Goal: Book appointment/travel/reservation

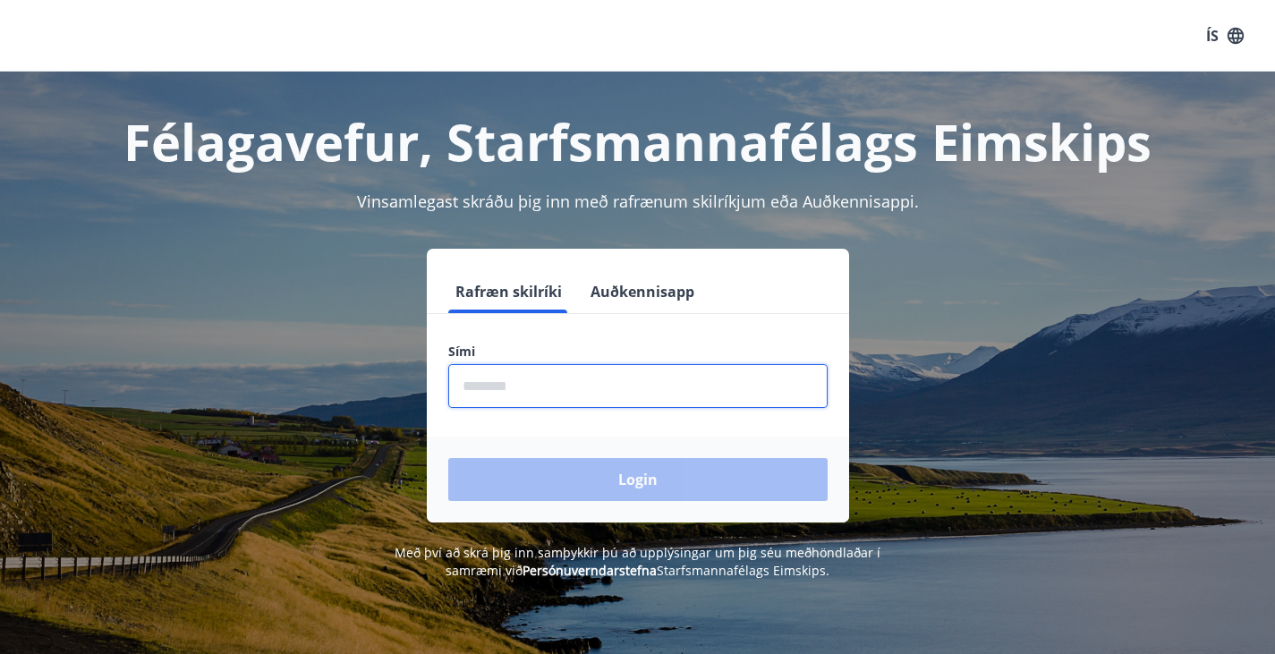
click at [667, 386] on input "phone" at bounding box center [637, 386] width 379 height 44
type input "********"
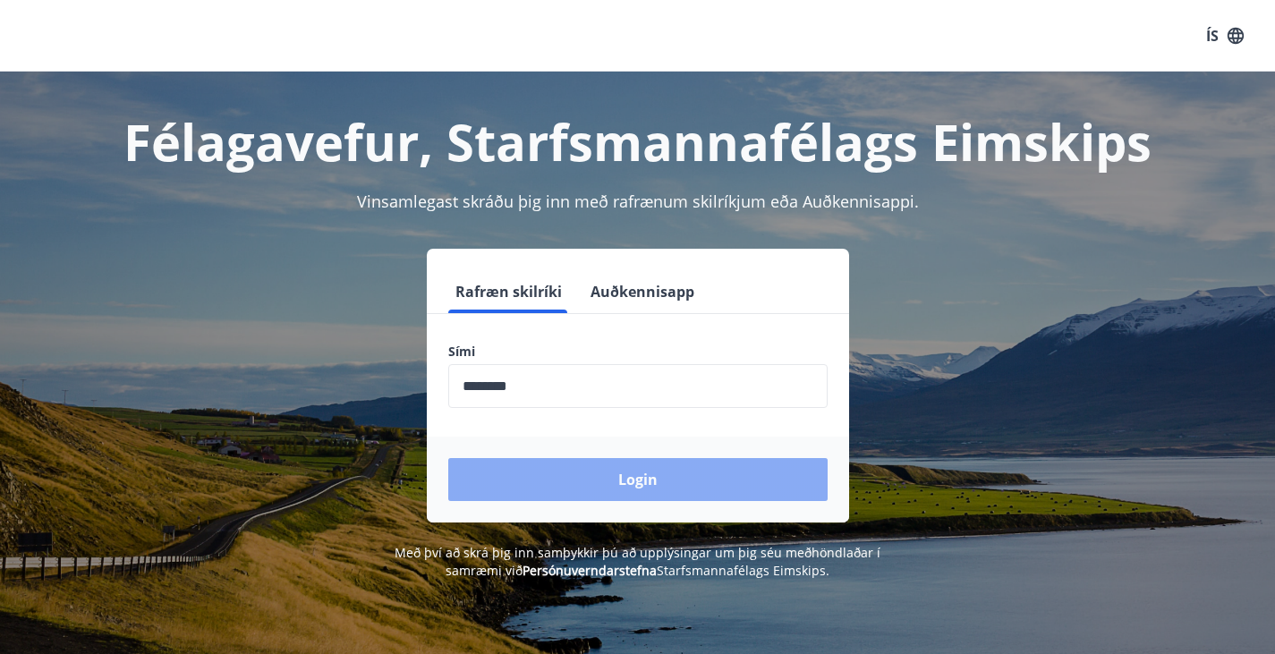
click at [599, 489] on button "Login" at bounding box center [637, 479] width 379 height 43
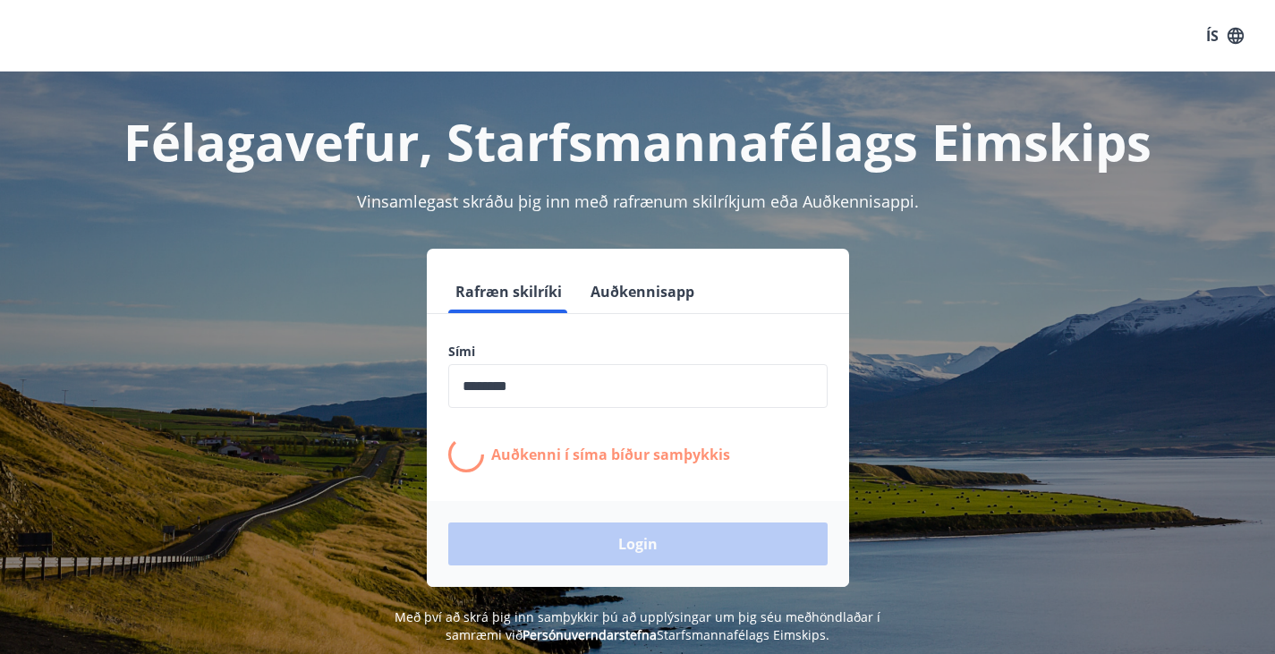
click at [599, 489] on form "Rafræn skilríki Auðkennisapp Sími ​ Auðkenni í [PERSON_NAME] samþykkis Login" at bounding box center [638, 428] width 422 height 317
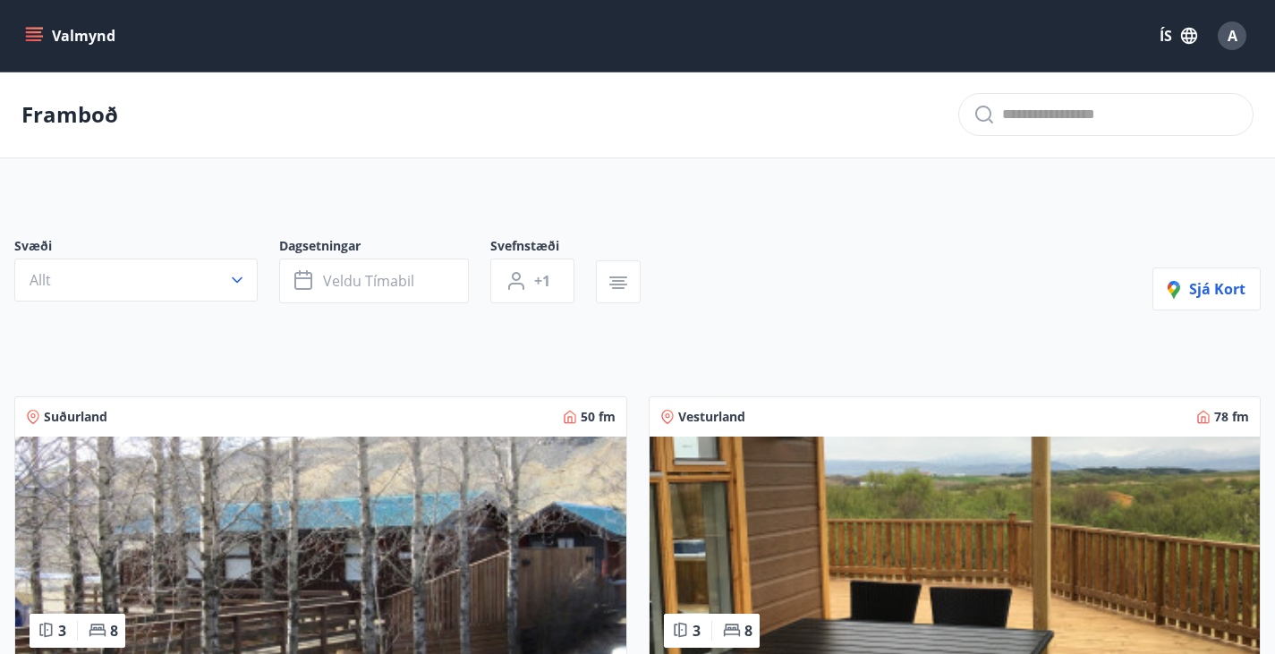
click at [37, 37] on icon "menu" at bounding box center [36, 36] width 20 height 2
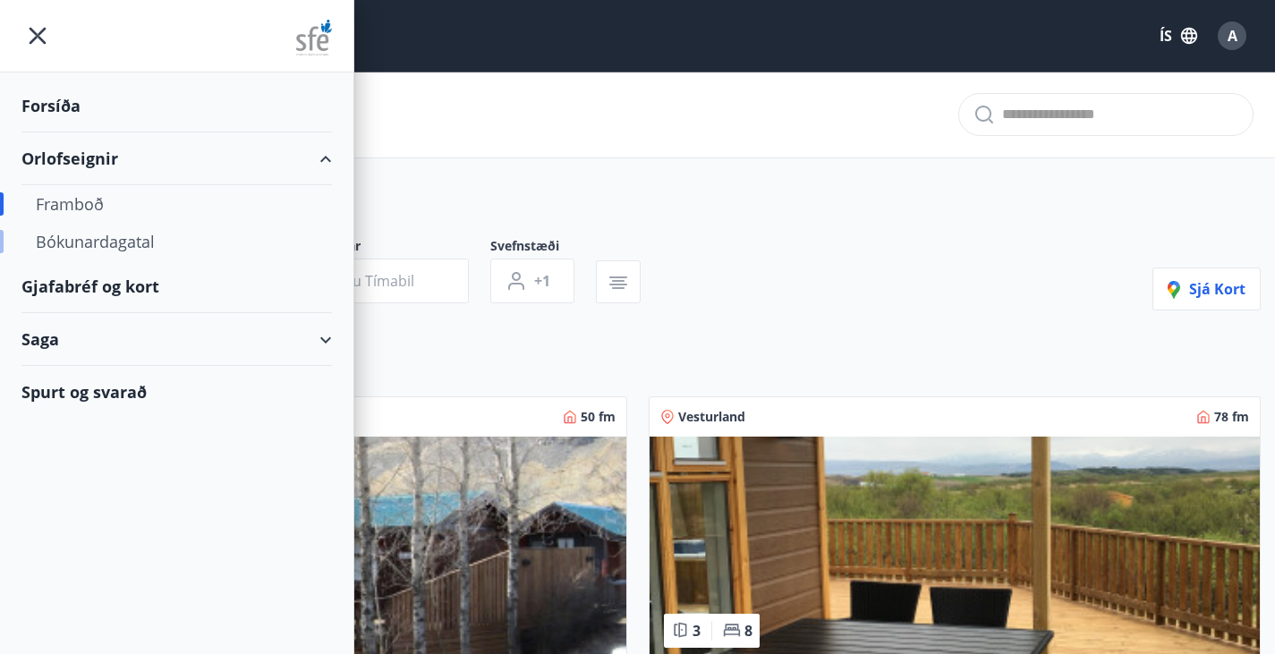
click at [89, 238] on div "Bókunardagatal" at bounding box center [177, 242] width 282 height 38
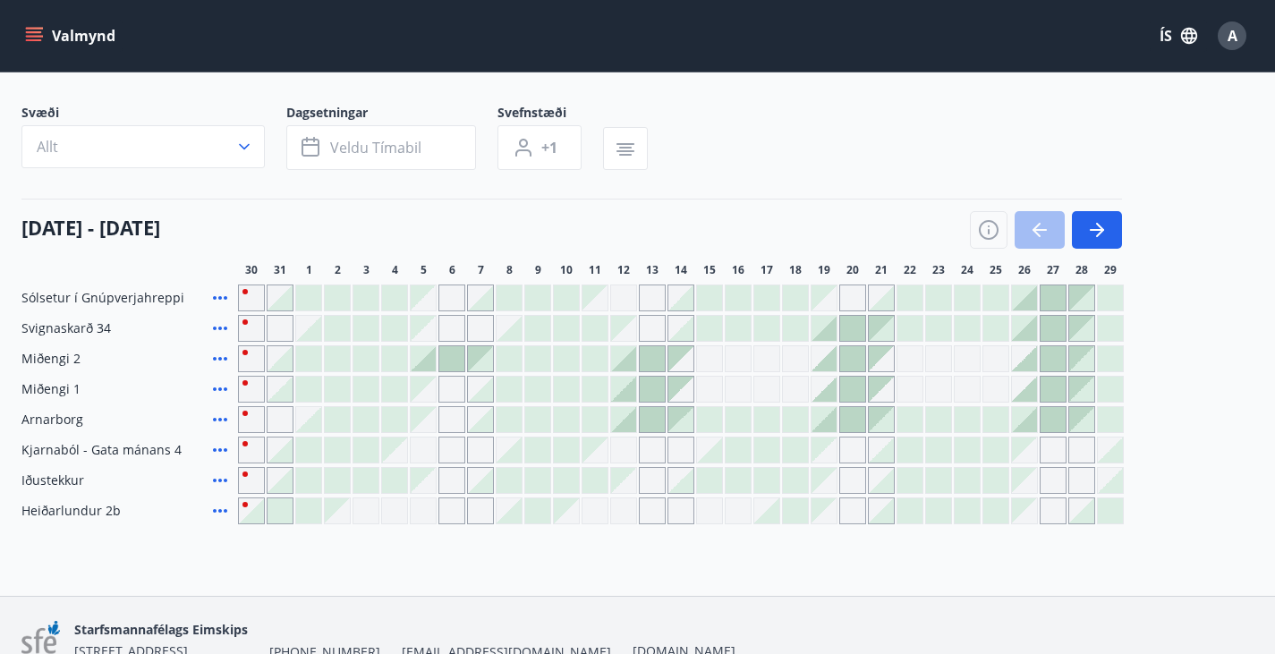
scroll to position [89, 0]
click at [1093, 238] on icon "button" at bounding box center [1096, 230] width 21 height 21
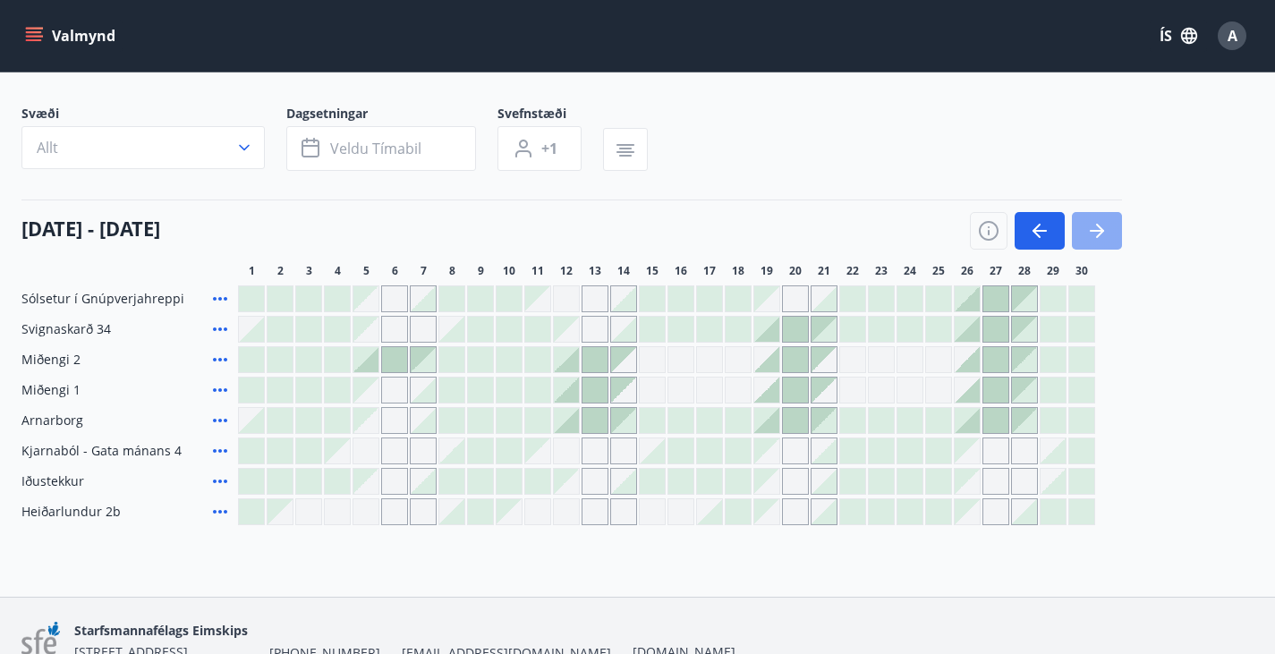
click at [1093, 238] on icon "button" at bounding box center [1096, 230] width 21 height 21
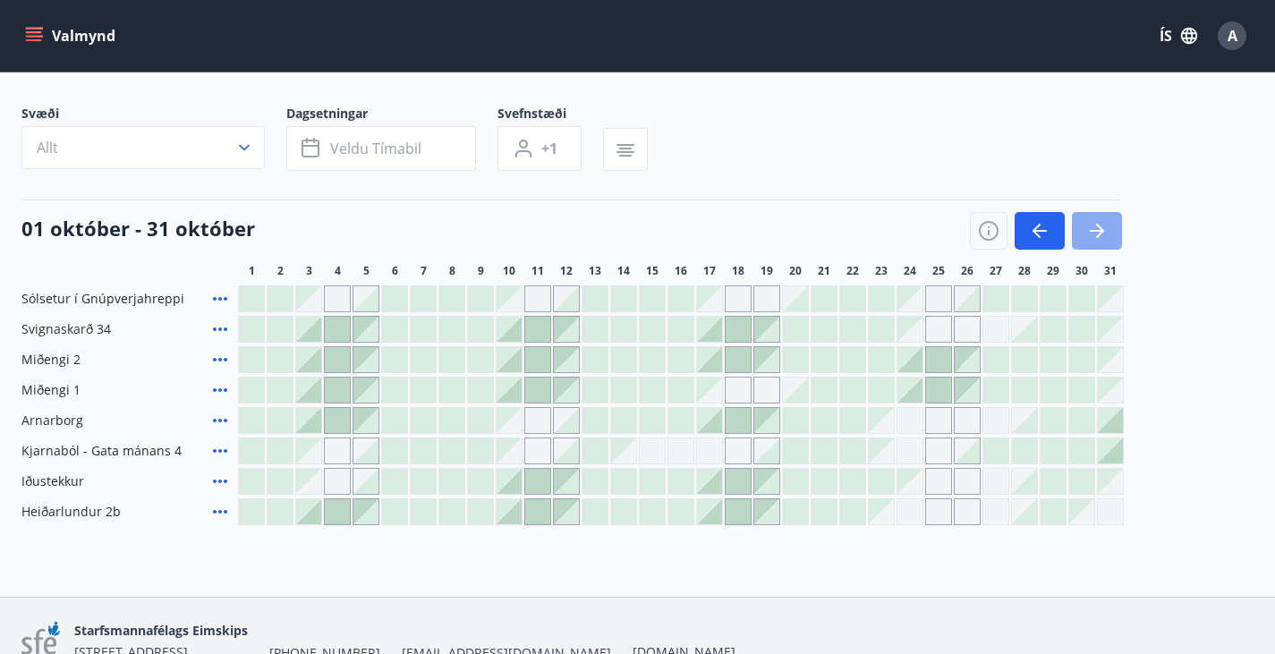
click at [1093, 238] on icon "button" at bounding box center [1096, 230] width 21 height 21
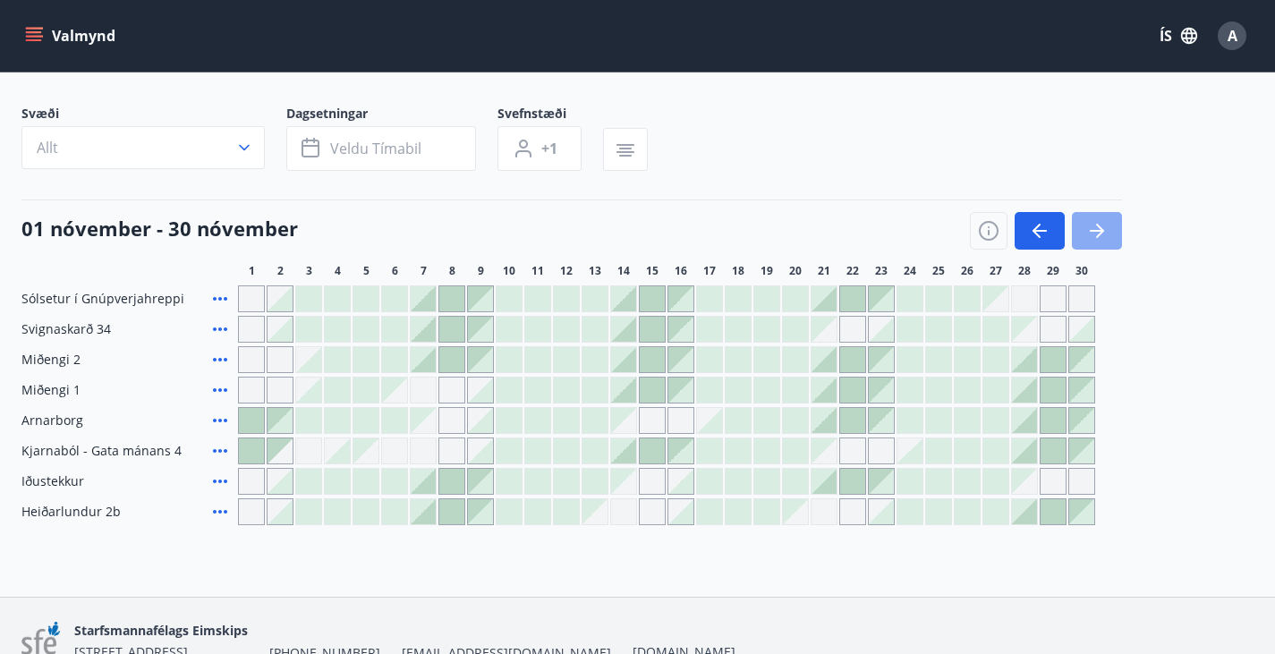
click at [1093, 238] on icon "button" at bounding box center [1096, 230] width 21 height 21
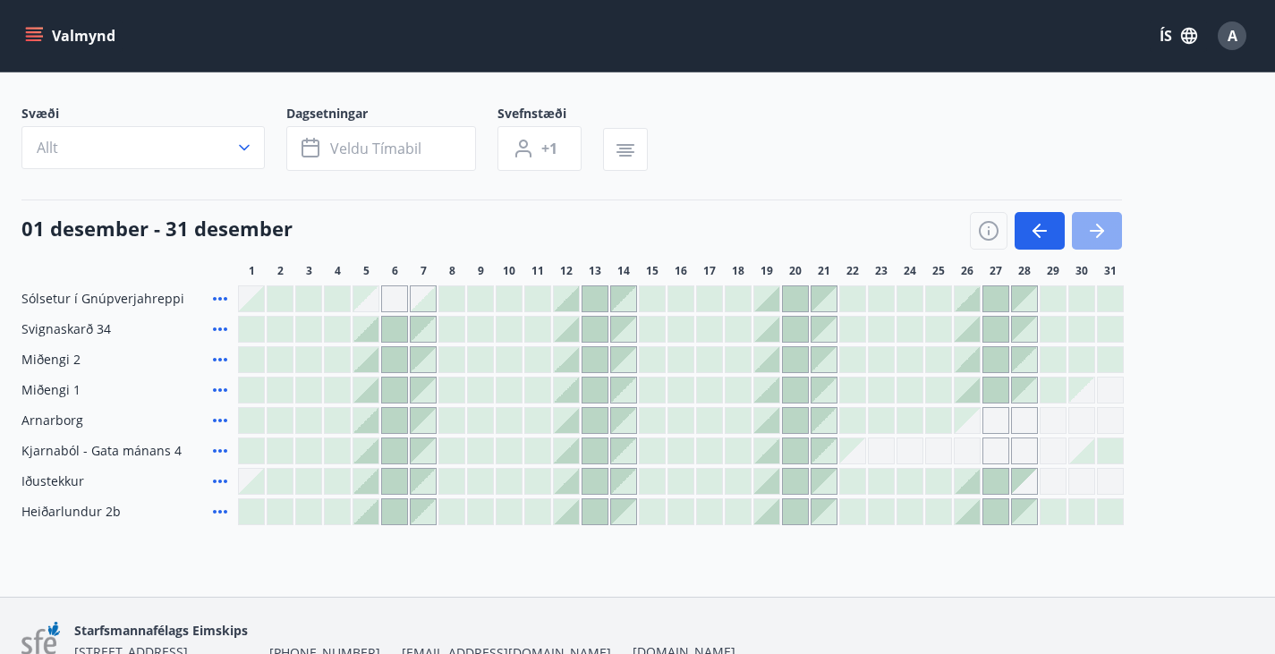
click at [1093, 238] on icon "button" at bounding box center [1096, 230] width 21 height 21
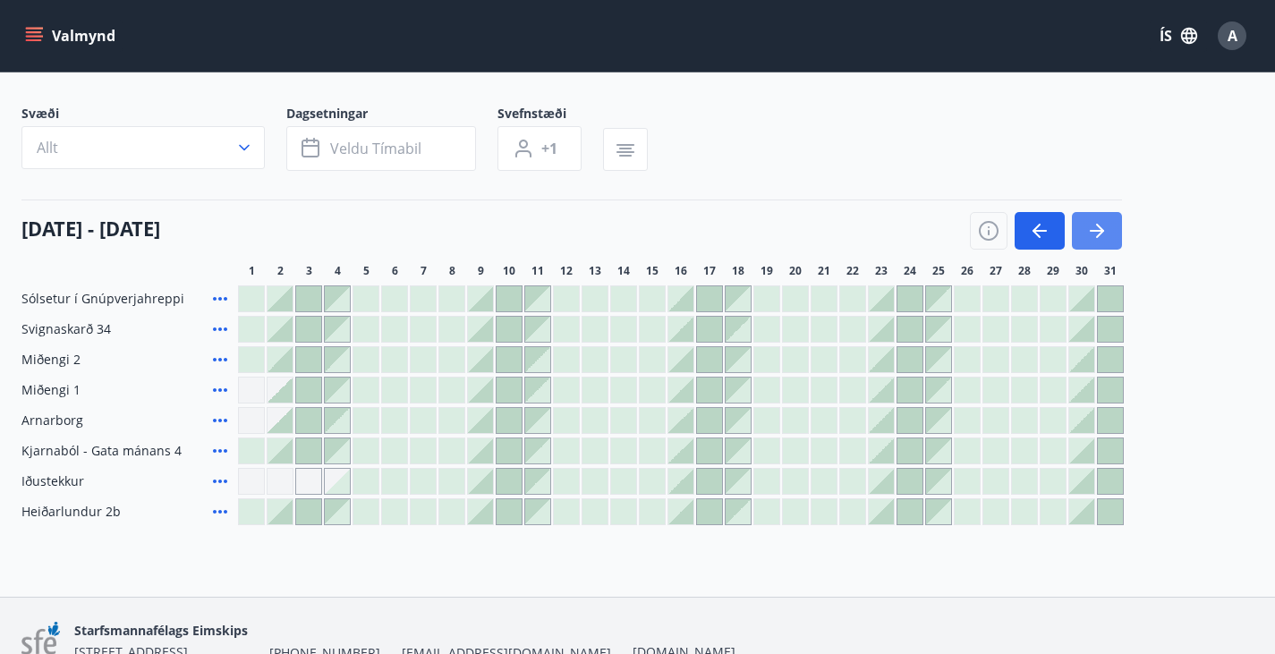
click at [1093, 238] on icon "button" at bounding box center [1096, 230] width 21 height 21
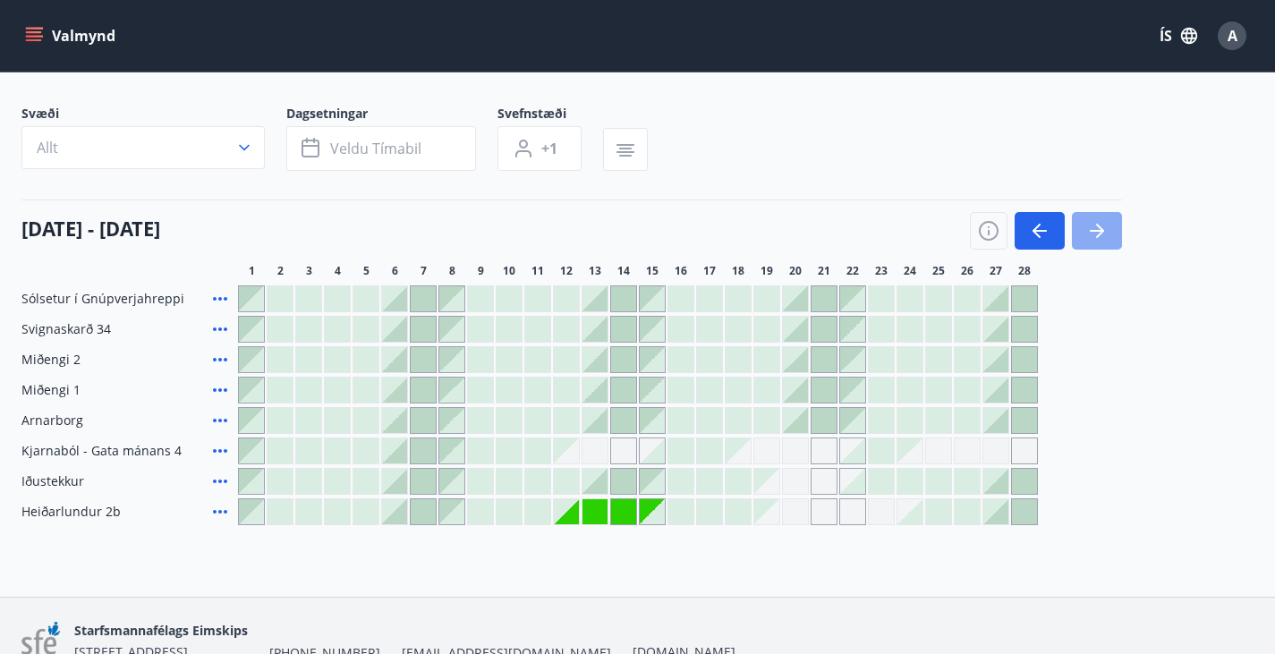
click at [1093, 238] on icon "button" at bounding box center [1096, 230] width 21 height 21
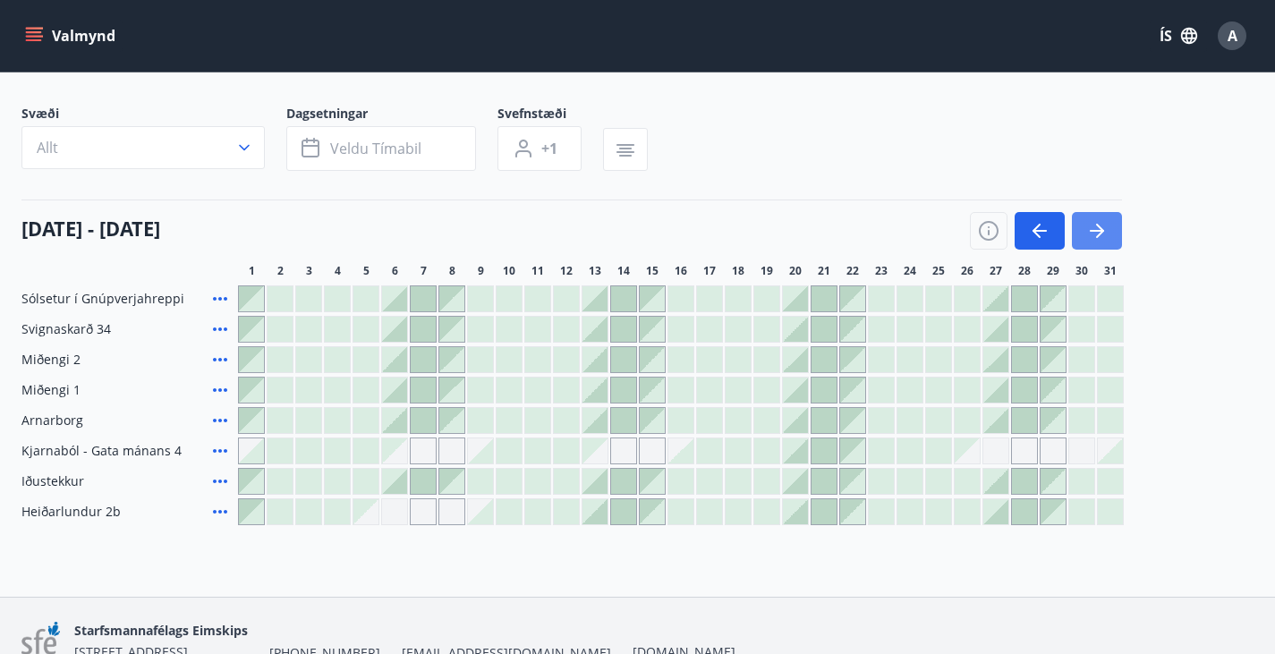
click at [1093, 238] on icon "button" at bounding box center [1096, 230] width 21 height 21
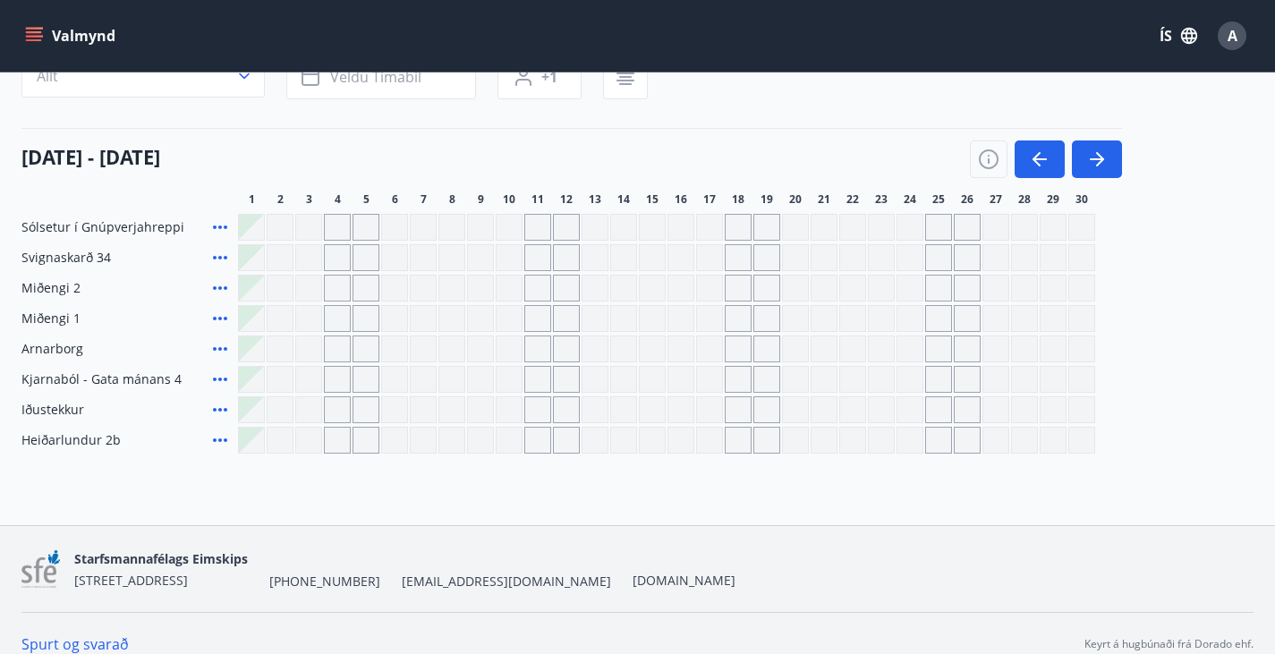
scroll to position [197, 0]
